Goal: Task Accomplishment & Management: Manage account settings

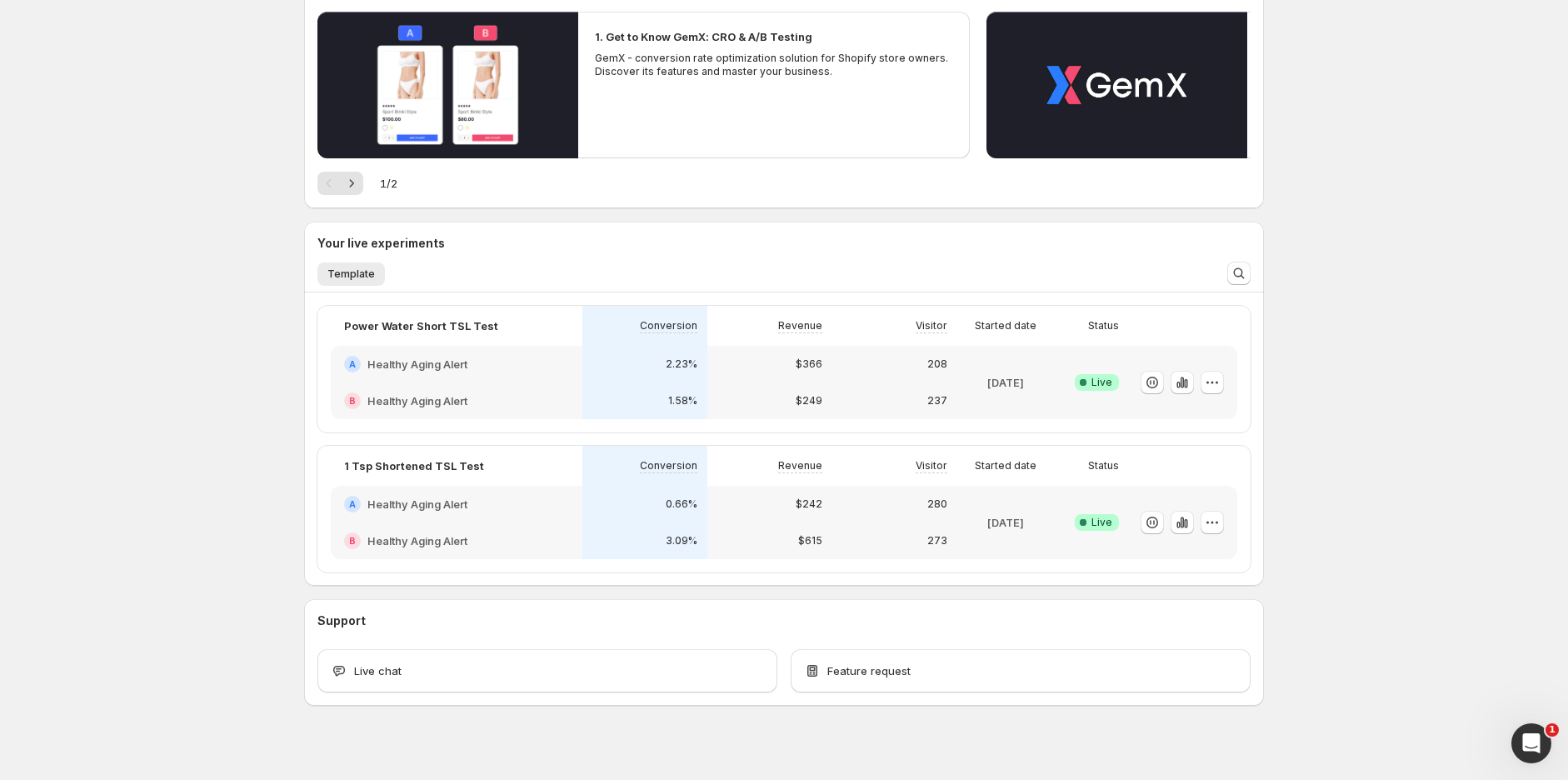
click at [697, 517] on div "0.66%" at bounding box center [644, 504] width 125 height 37
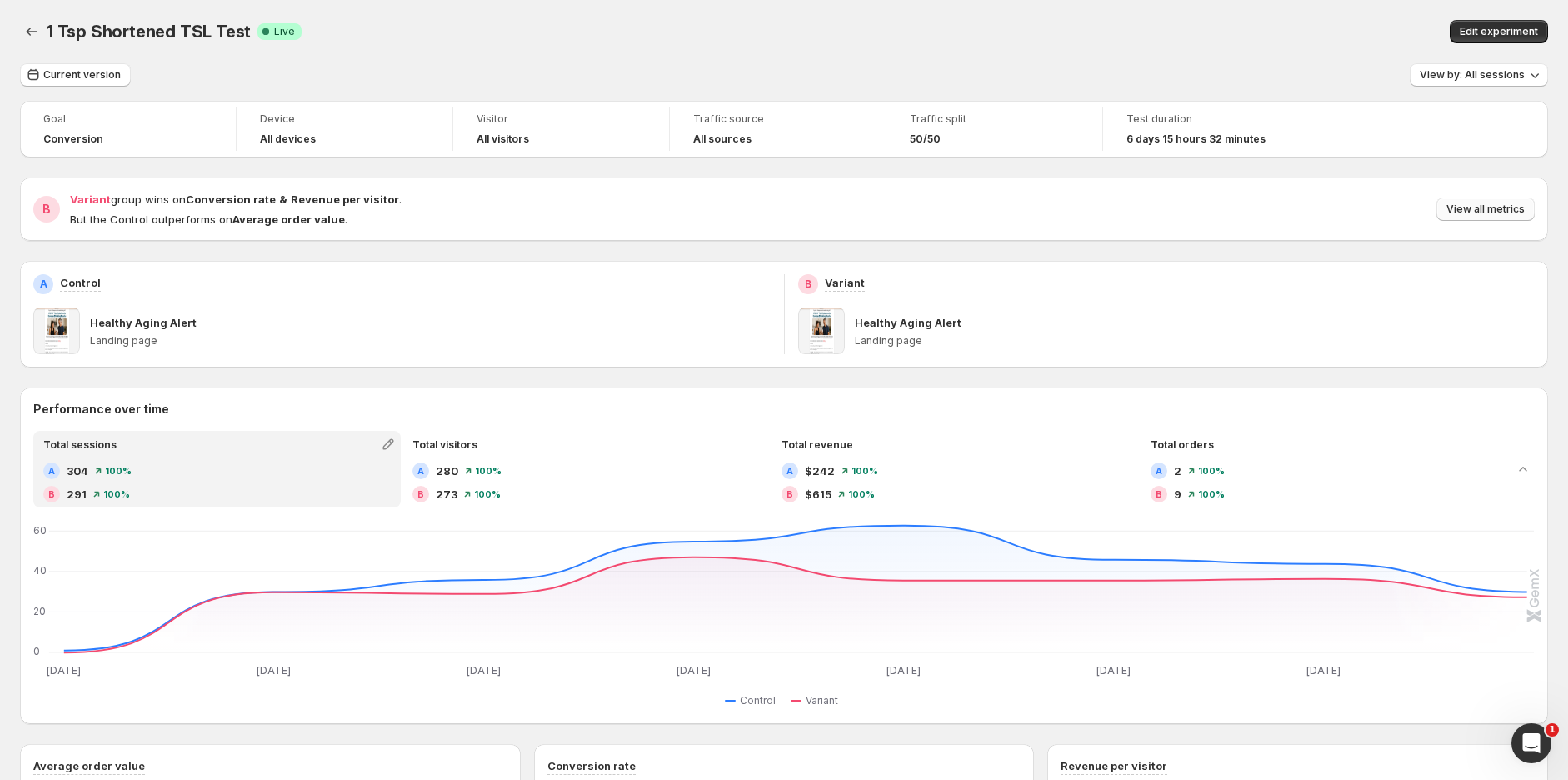
click at [1497, 208] on span "View all metrics" at bounding box center [1485, 210] width 78 height 13
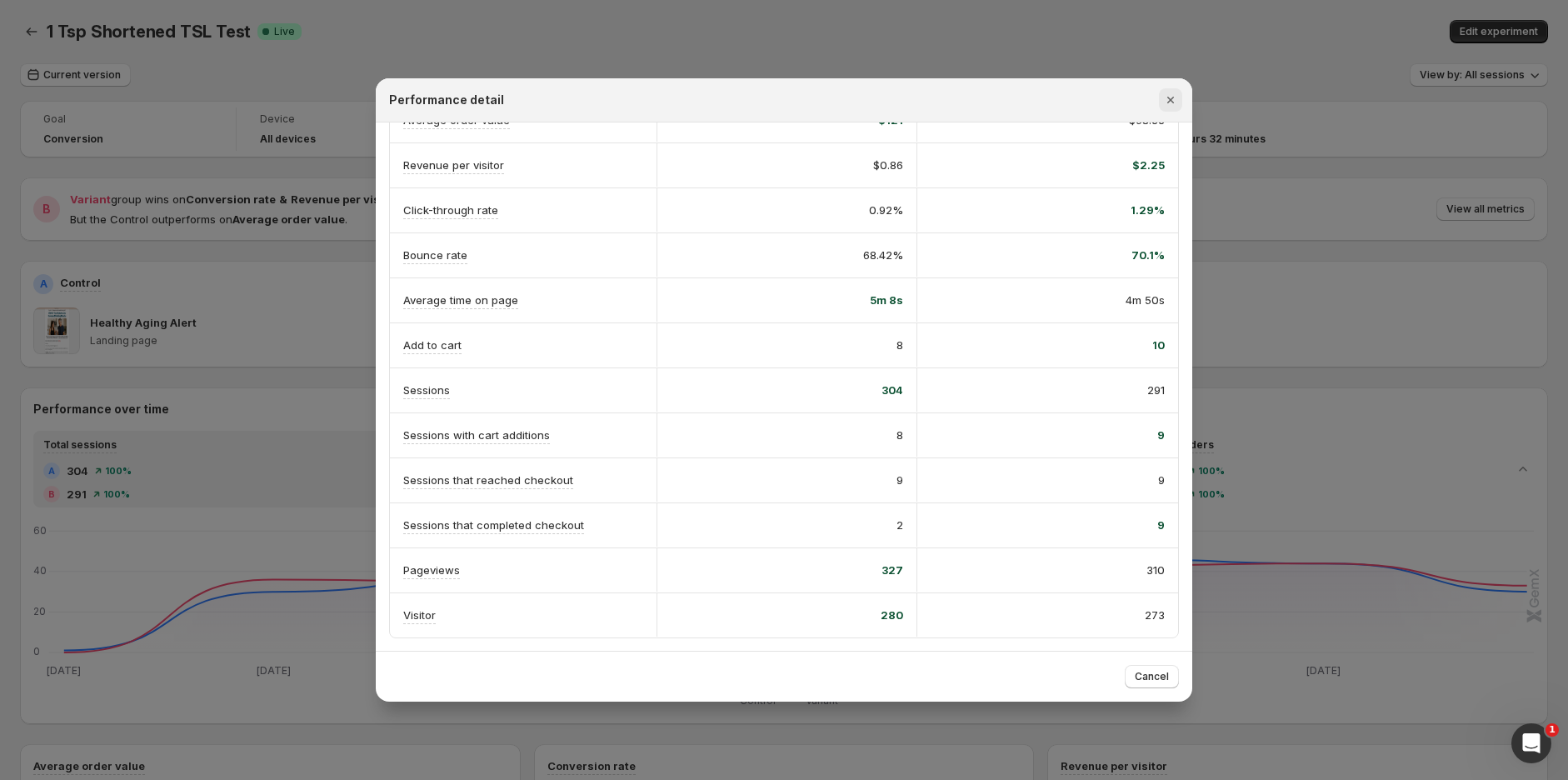
click at [1175, 104] on icon "Close" at bounding box center [1170, 100] width 17 height 17
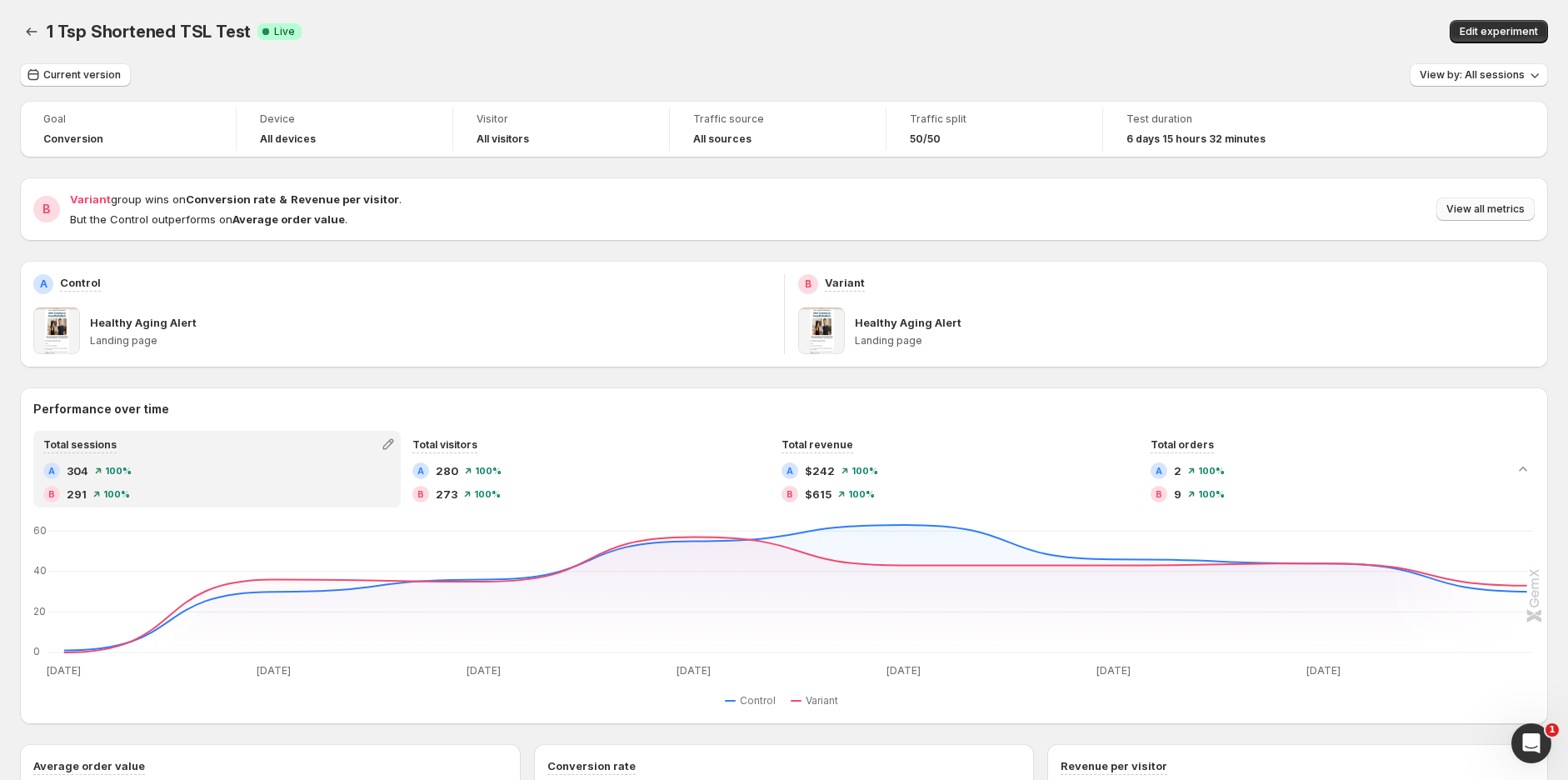
click at [1490, 210] on span "View all metrics" at bounding box center [1485, 210] width 78 height 13
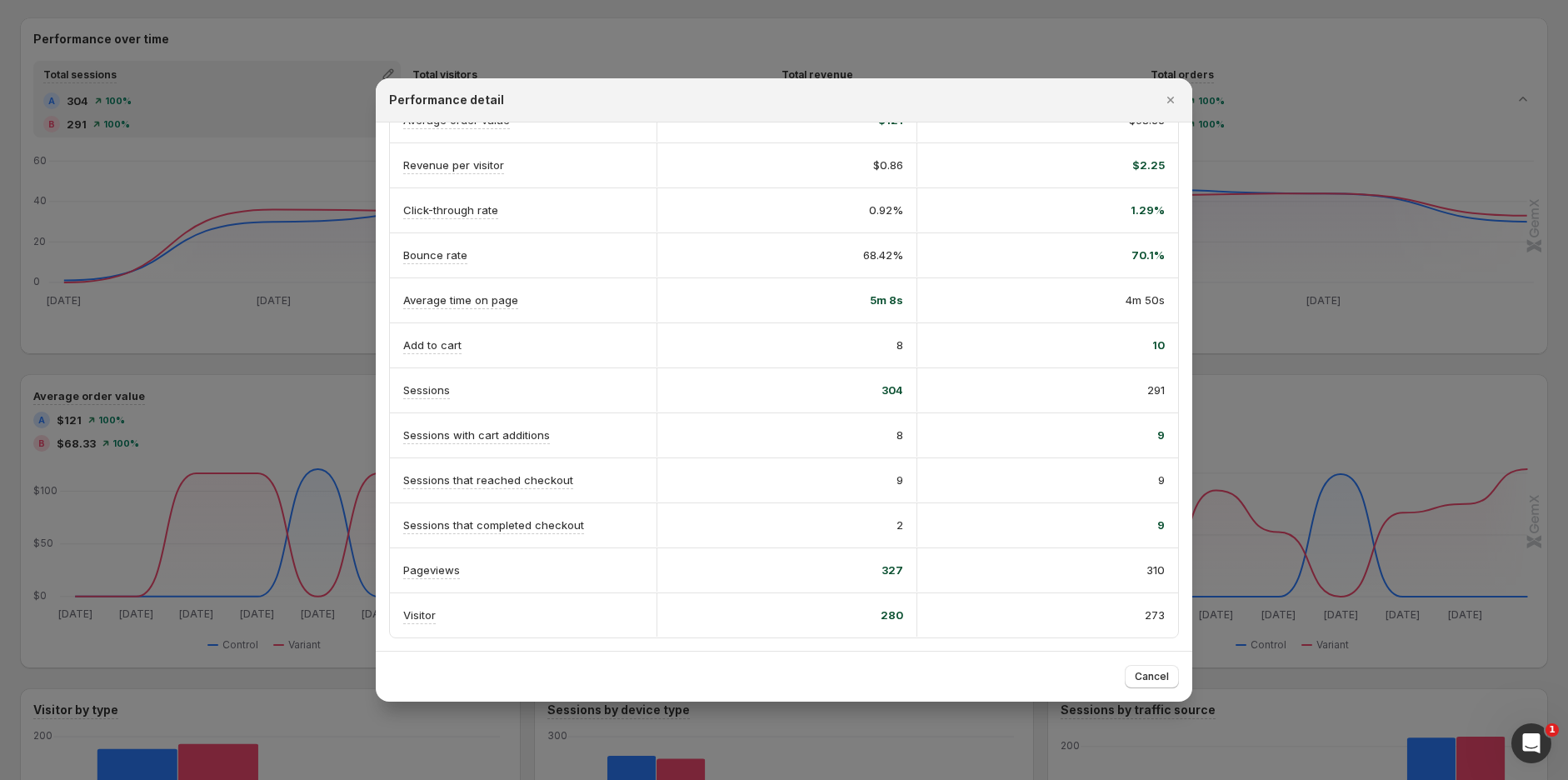
scroll to position [37, 0]
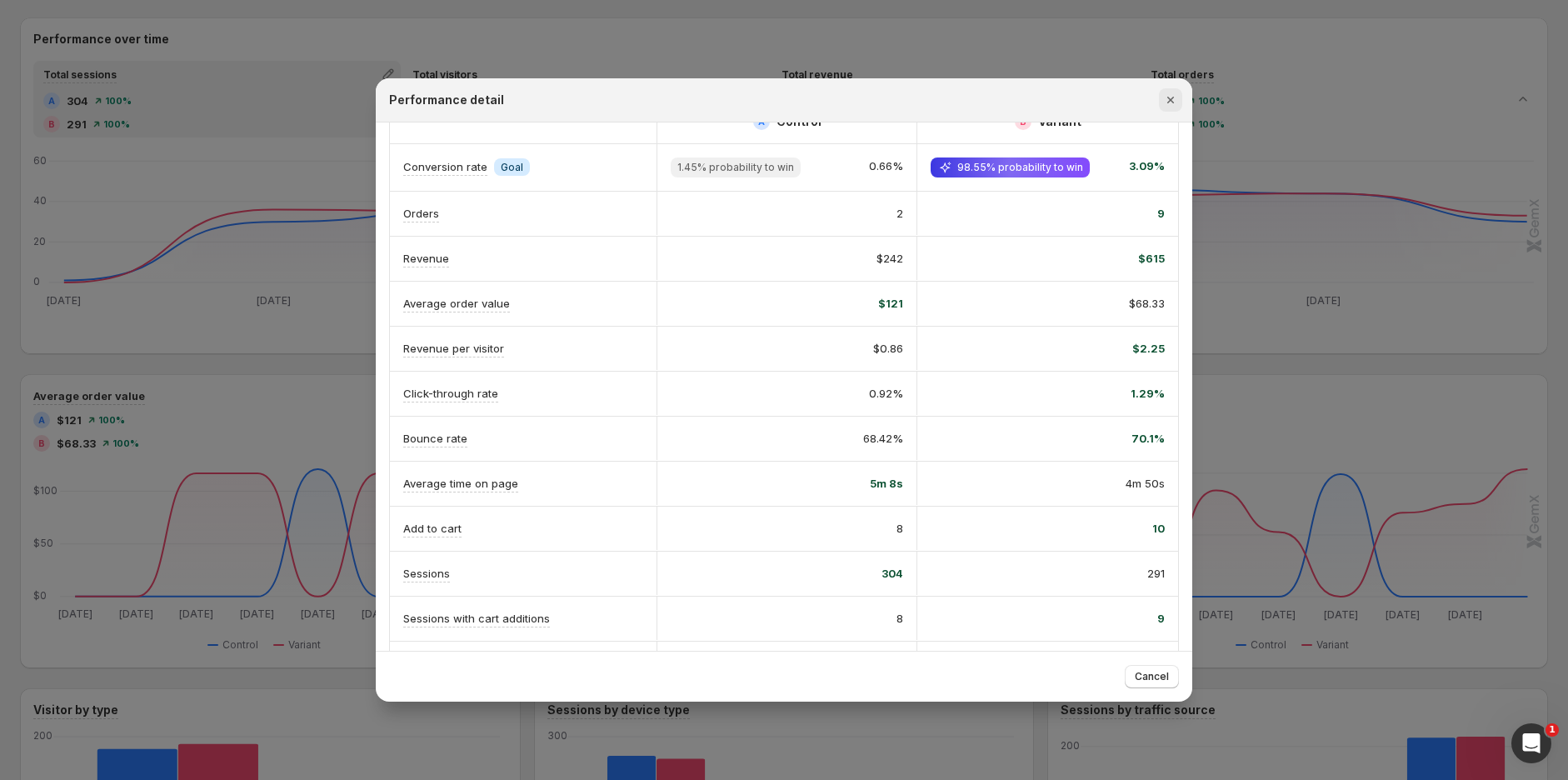
click at [1167, 104] on icon "Close" at bounding box center [1170, 100] width 17 height 17
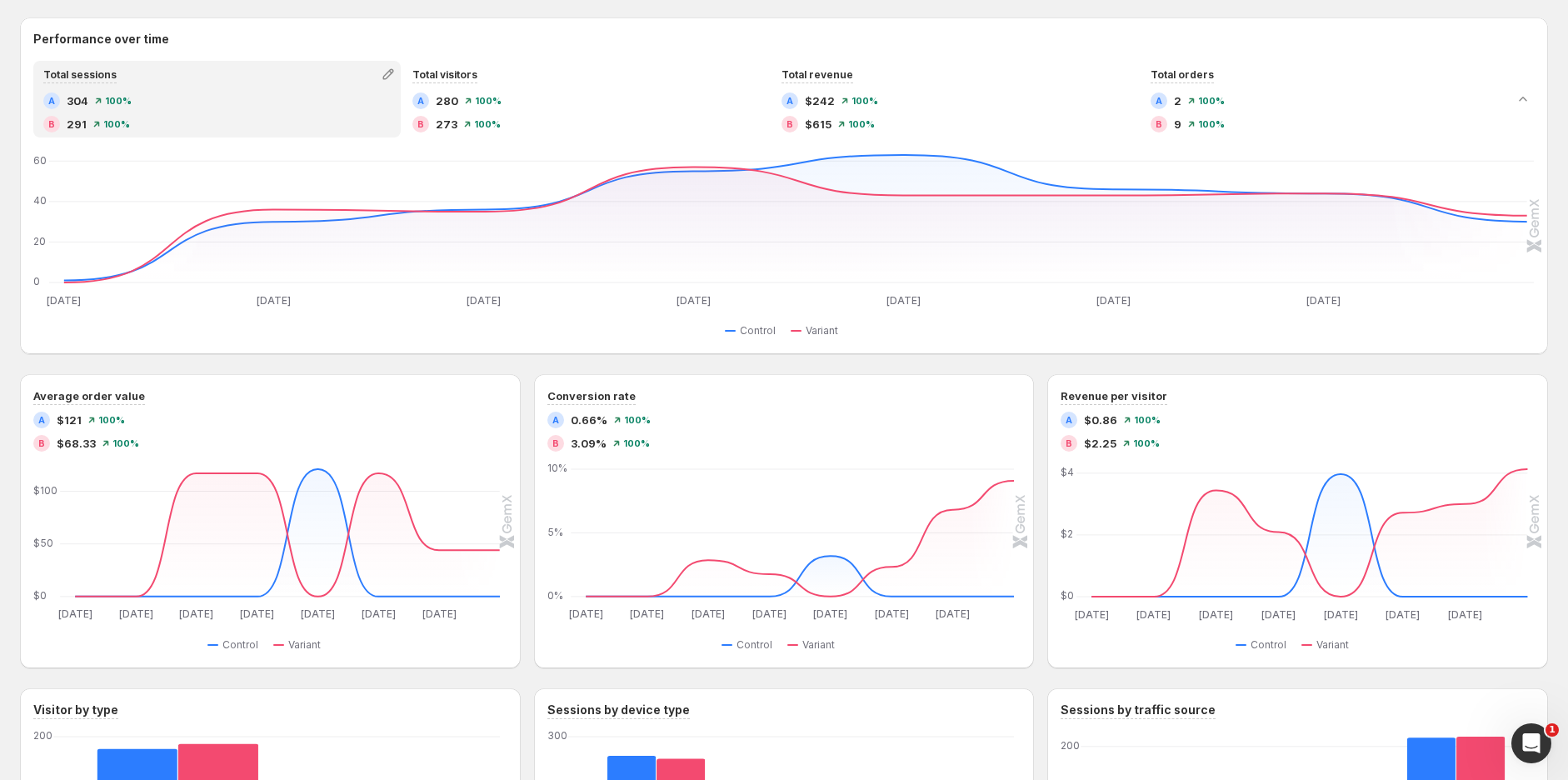
scroll to position [0, 0]
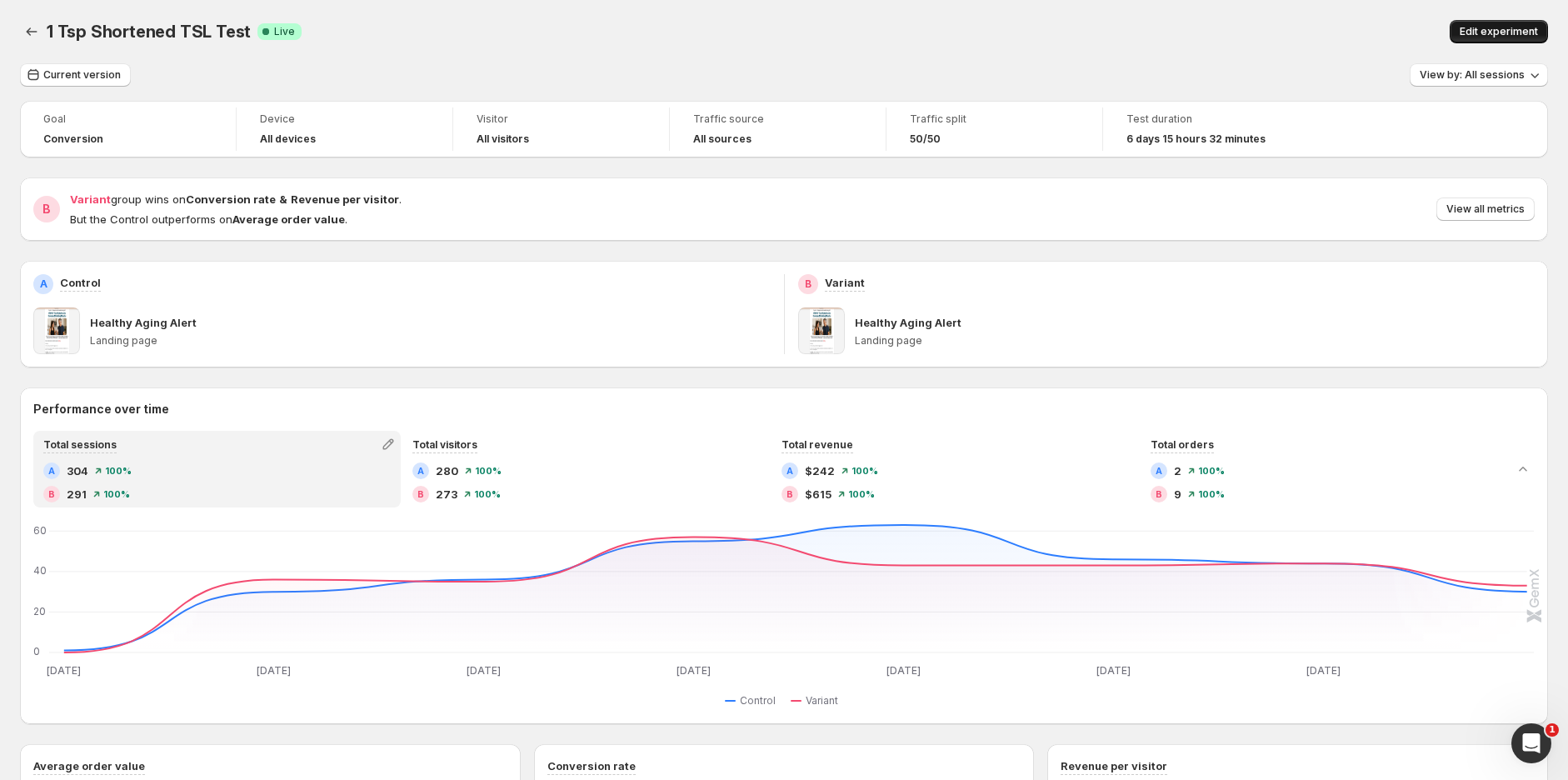
click at [1484, 36] on span "Edit experiment" at bounding box center [1498, 32] width 78 height 13
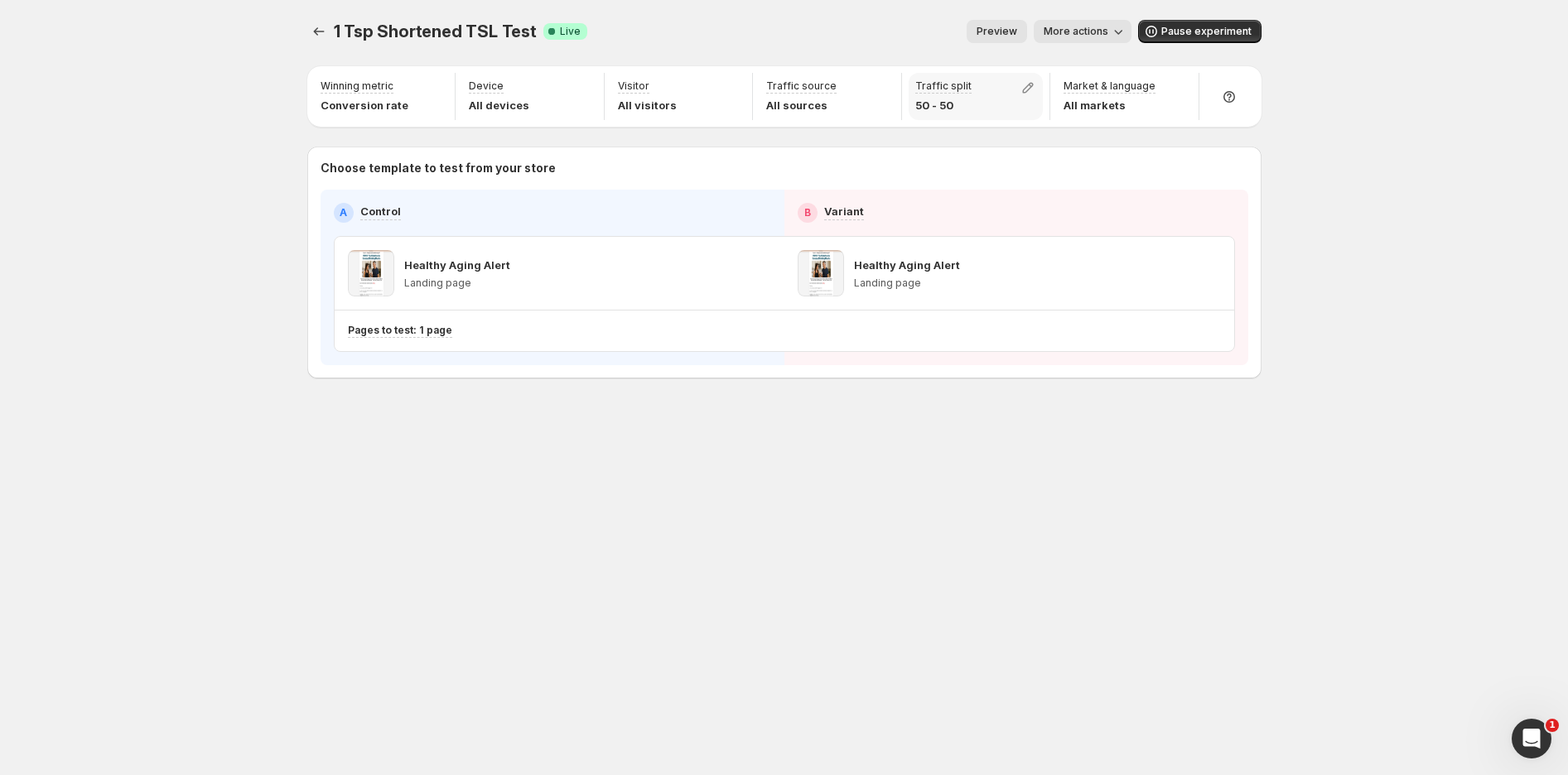
click at [948, 108] on p "50 - 50" at bounding box center [942, 105] width 56 height 17
click at [1020, 88] on icon "button" at bounding box center [1028, 88] width 17 height 17
drag, startPoint x: 1035, startPoint y: 125, endPoint x: 1004, endPoint y: 123, distance: 31.1
type input "**"
click at [1004, 123] on input "range" at bounding box center [1026, 124] width 238 height 23
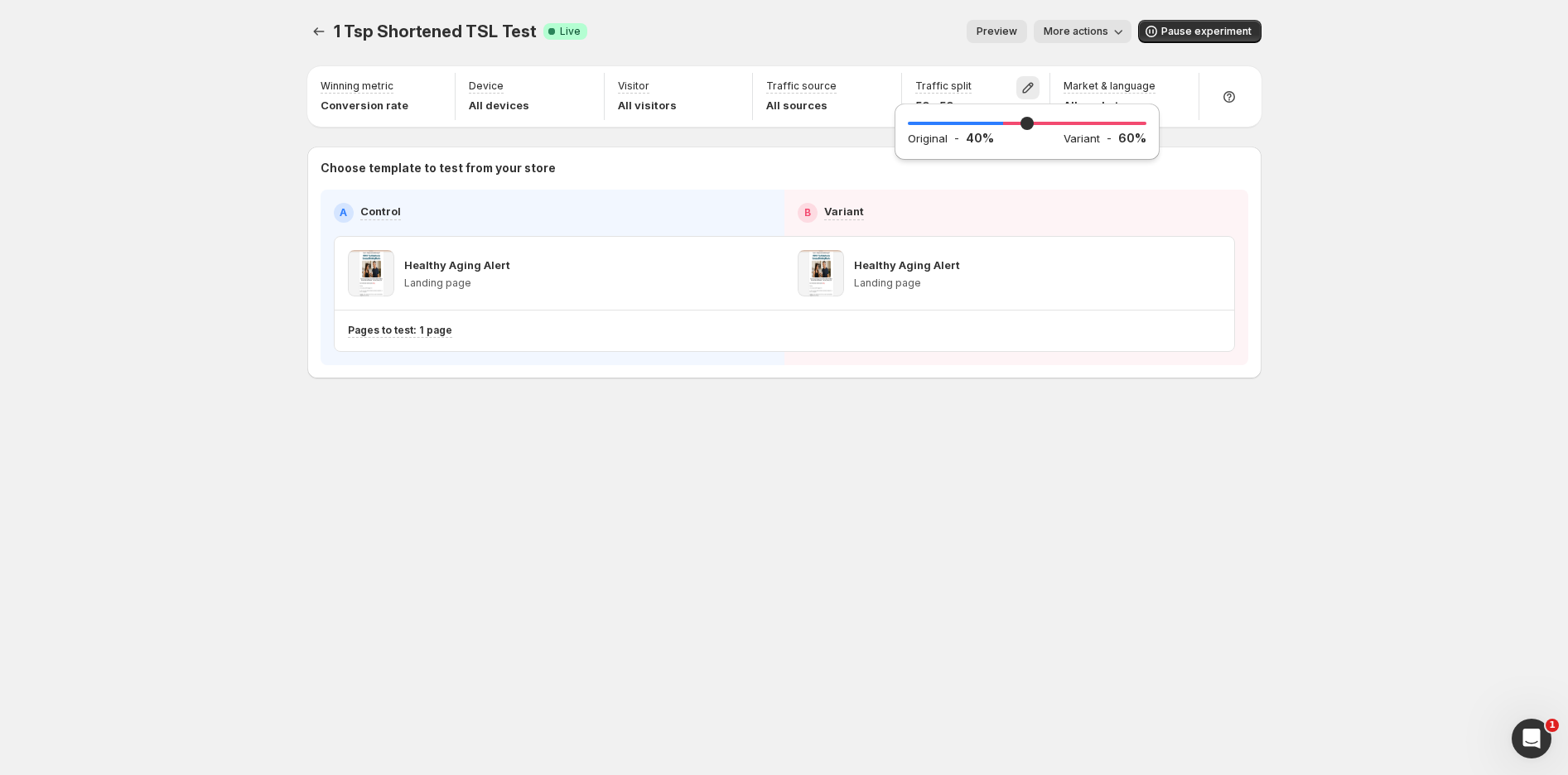
click at [1386, 106] on div "1 Tsp Shortened TSL Test. This page is ready 1 Tsp Shortened TSL Test Success C…" at bounding box center [784, 387] width 1568 height 775
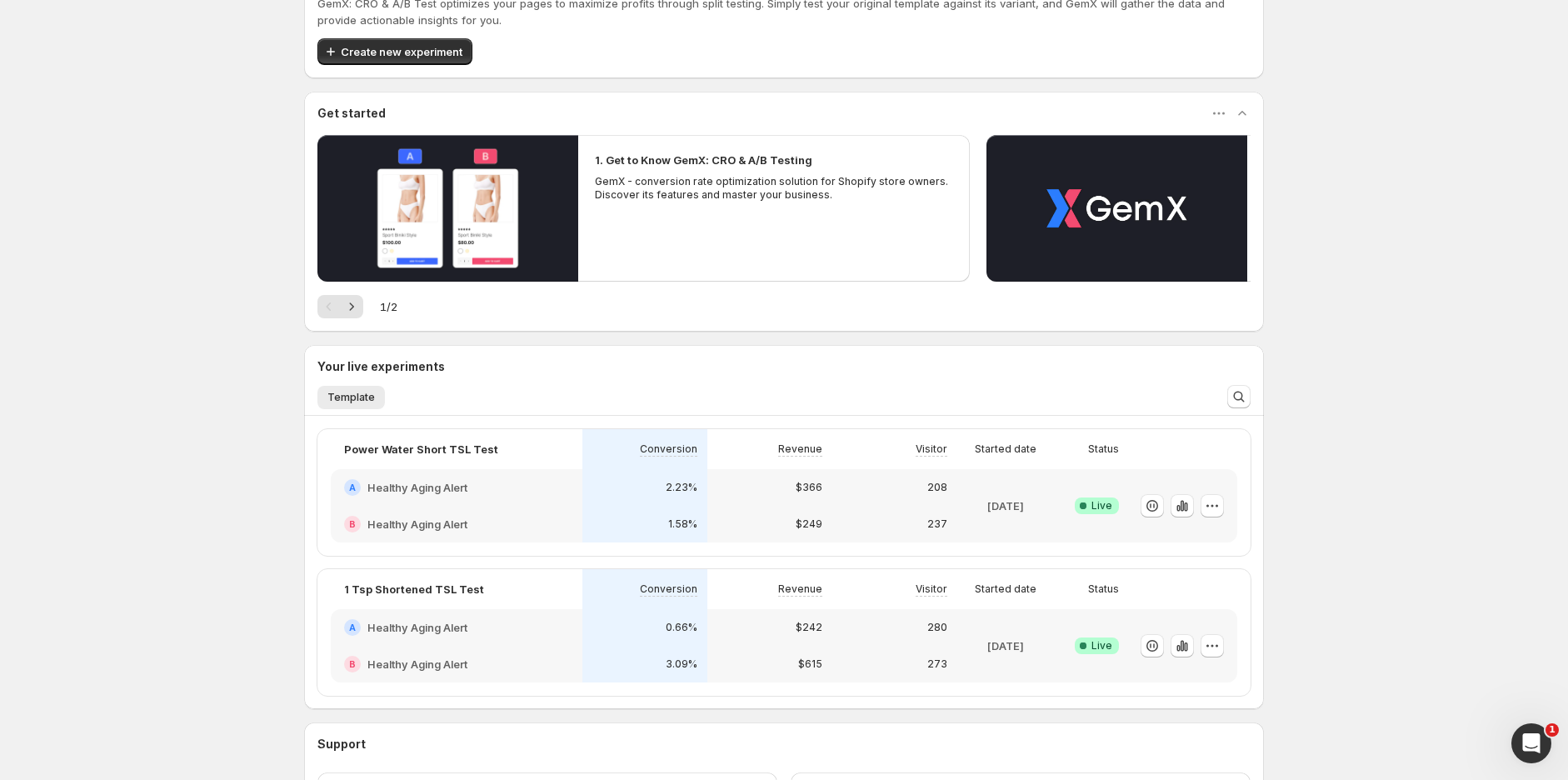
scroll to position [93, 0]
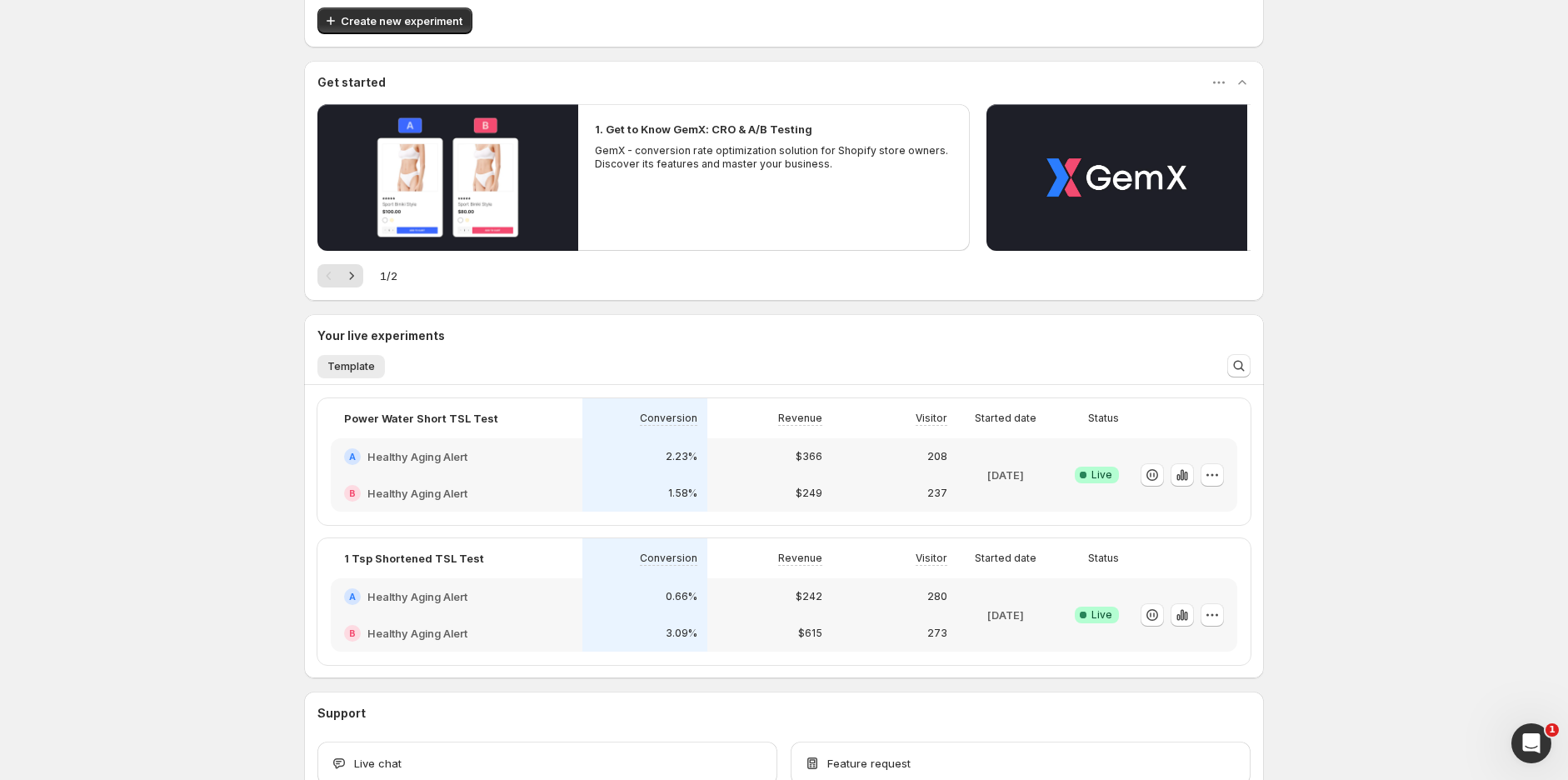
click at [758, 588] on div "$242" at bounding box center [770, 597] width 105 height 17
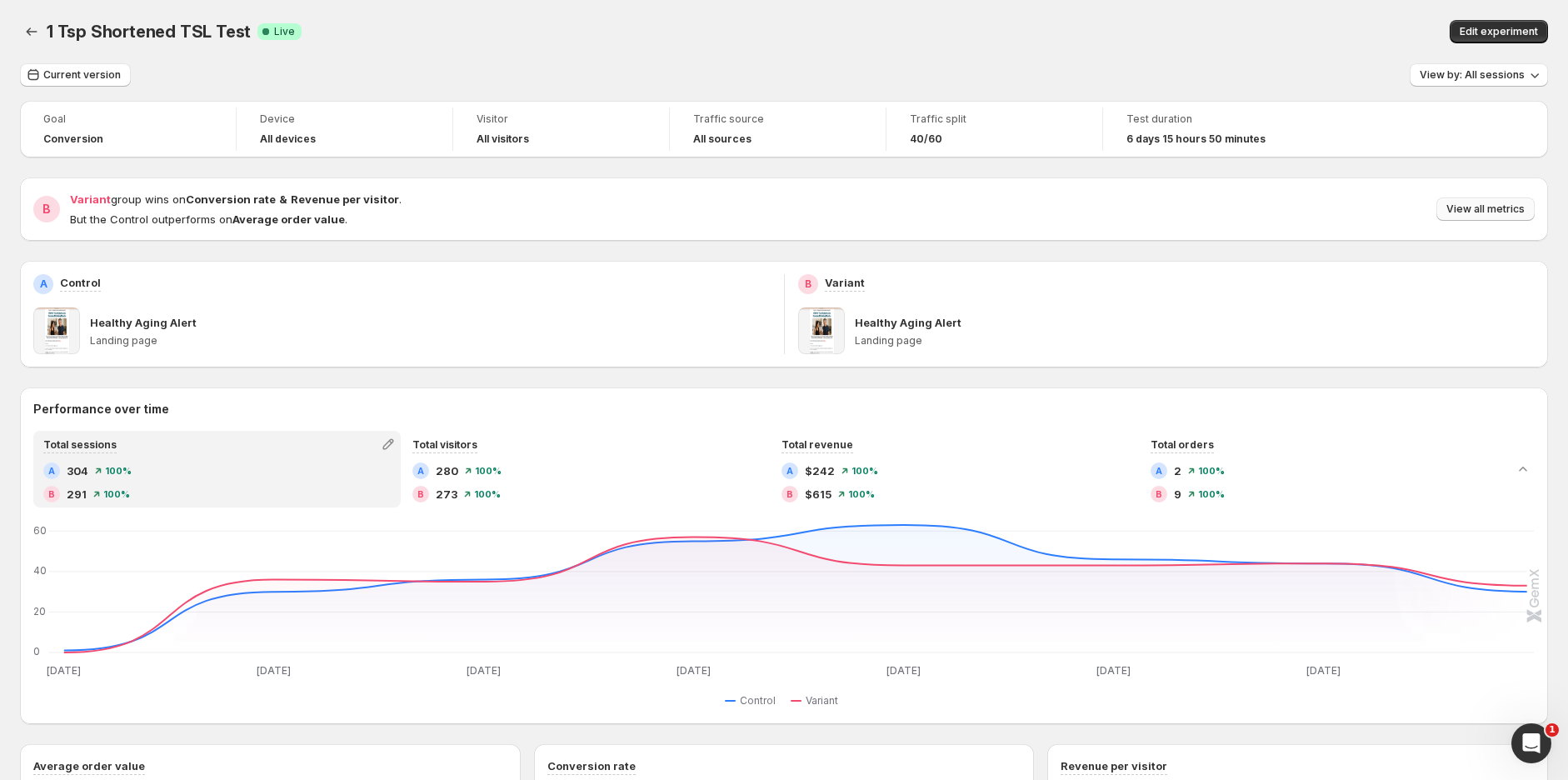
click at [1487, 203] on span "View all metrics" at bounding box center [1485, 210] width 78 height 13
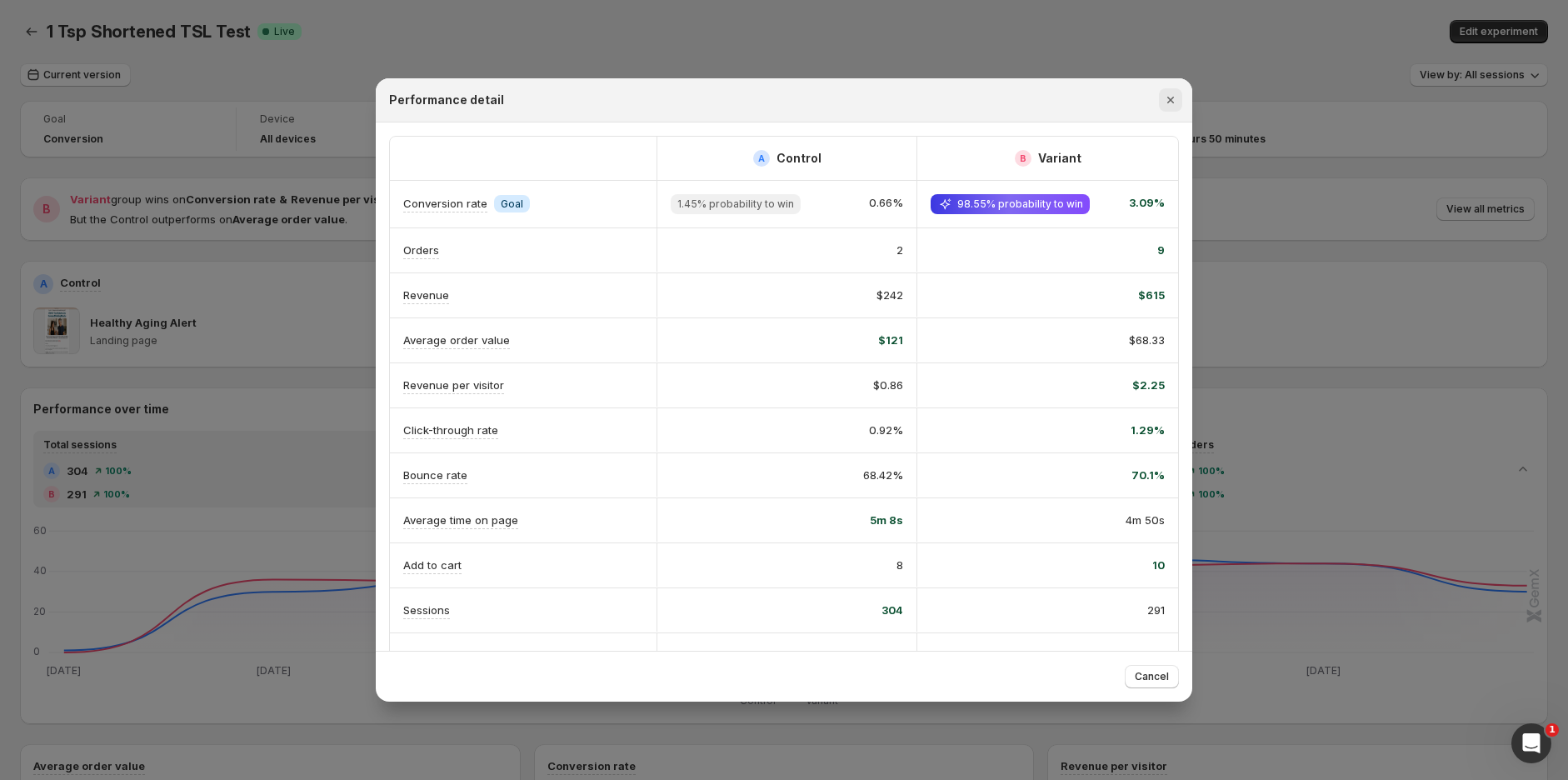
click at [1171, 100] on icon "Close" at bounding box center [1170, 100] width 7 height 7
